Goal: Task Accomplishment & Management: Manage account settings

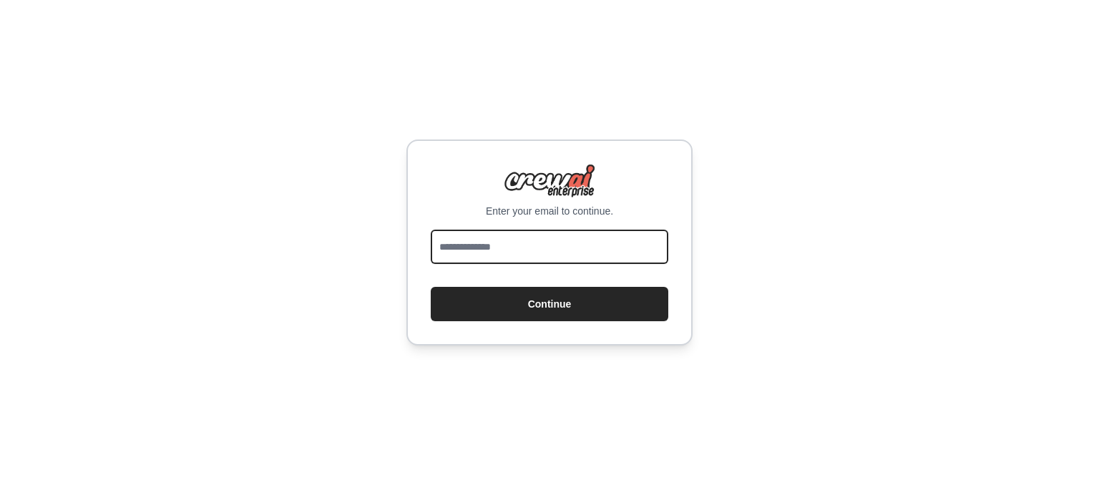
click at [554, 234] on input "email" at bounding box center [550, 247] width 238 height 34
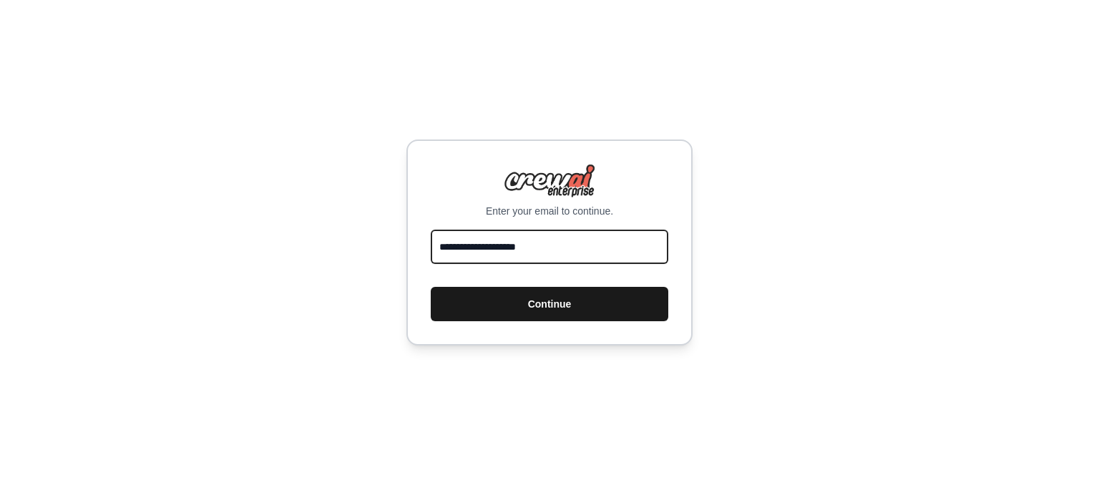
type input "**********"
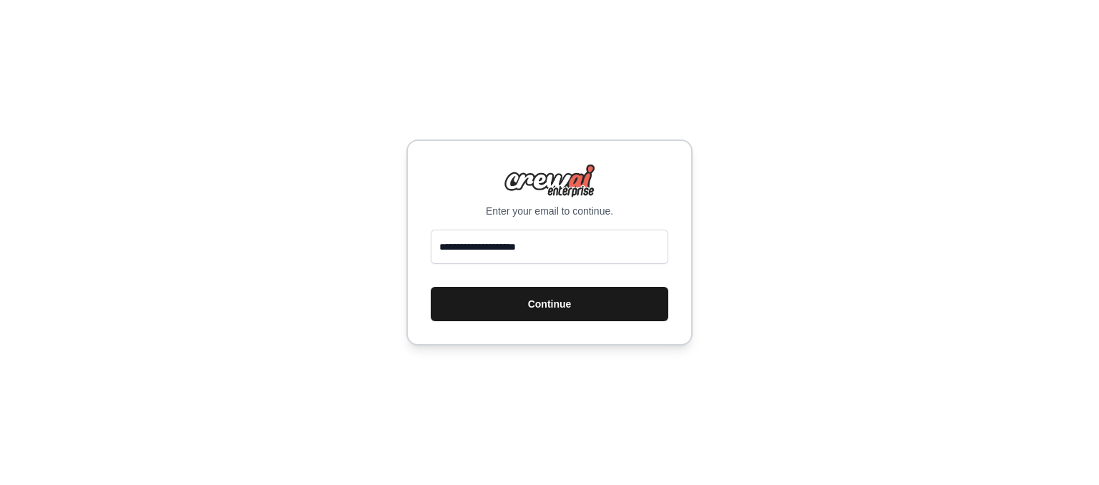
click at [565, 314] on button "Continue" at bounding box center [550, 304] width 238 height 34
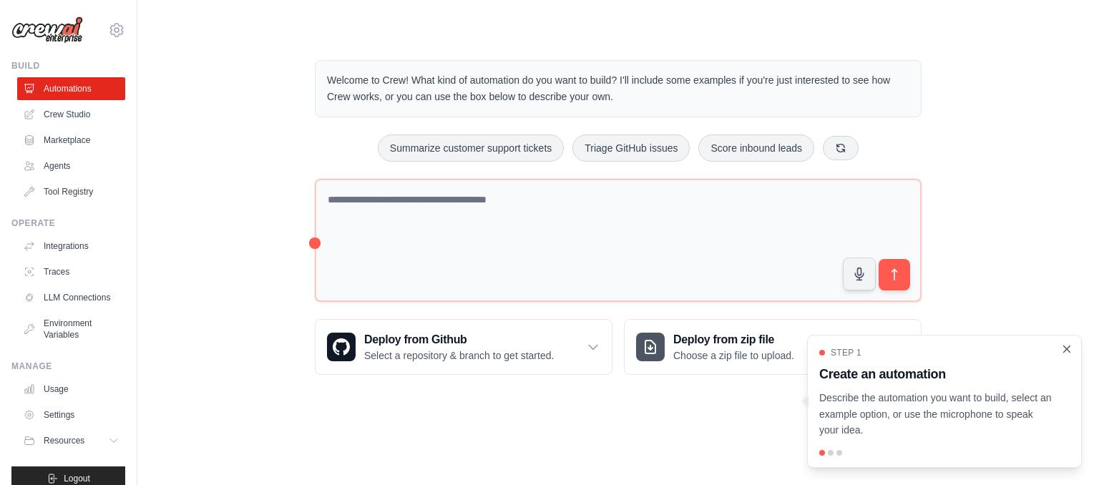
click at [1066, 349] on icon "Close walkthrough" at bounding box center [1067, 349] width 6 height 6
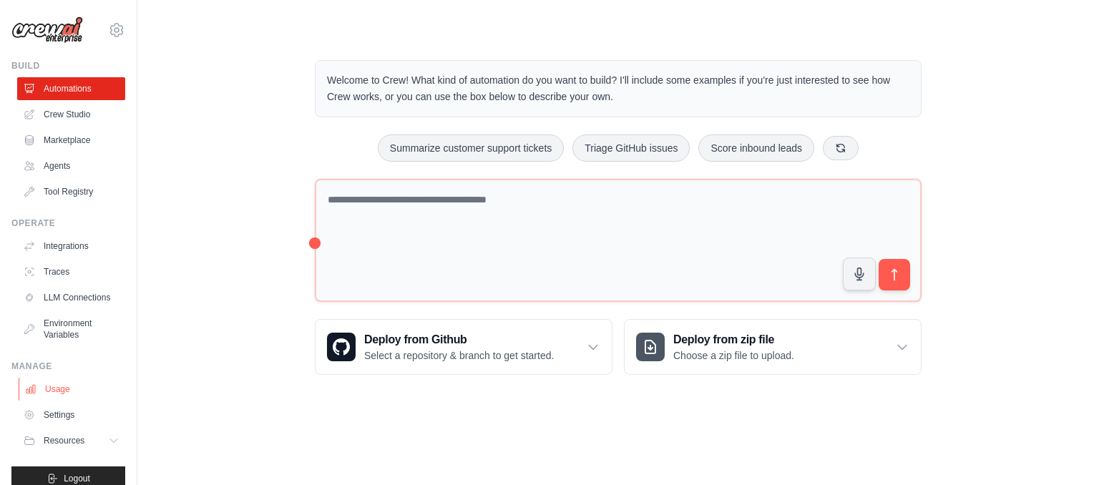
click at [64, 391] on link "Usage" at bounding box center [73, 389] width 108 height 23
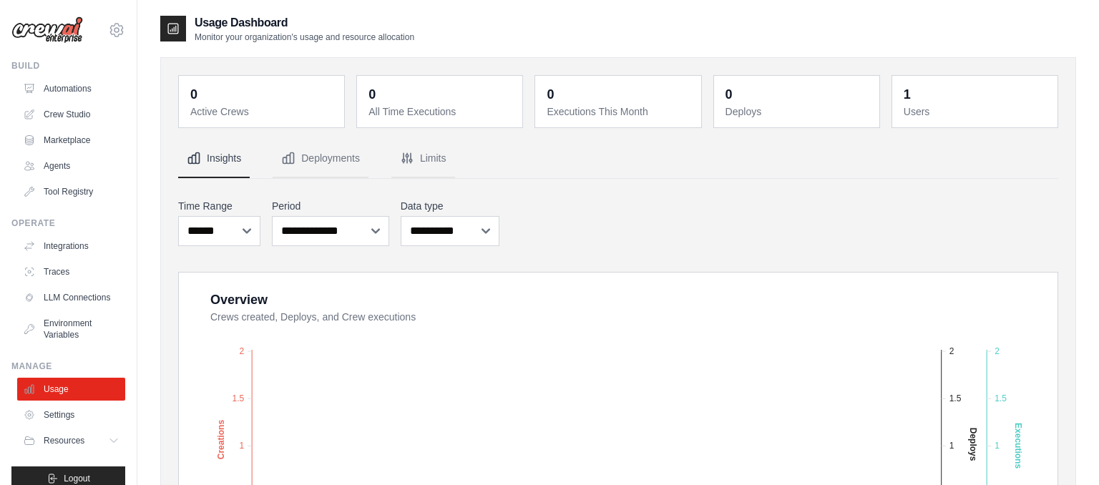
click at [49, 33] on img at bounding box center [47, 29] width 72 height 27
click at [118, 26] on icon at bounding box center [116, 29] width 17 height 17
click at [85, 97] on link "Settings" at bounding box center [117, 97] width 126 height 26
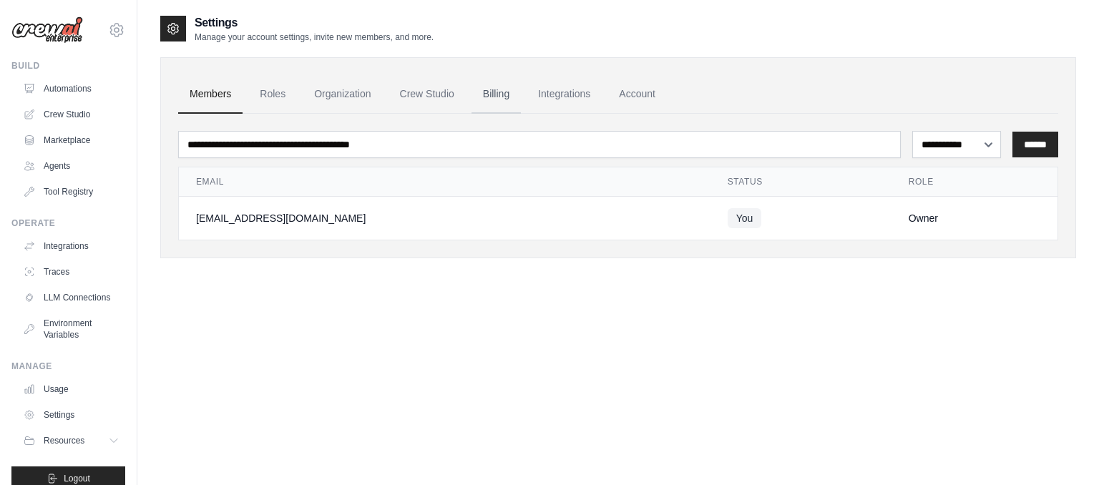
click at [499, 91] on link "Billing" at bounding box center [496, 94] width 49 height 39
